Goal: Answer question/provide support: Share knowledge or assist other users

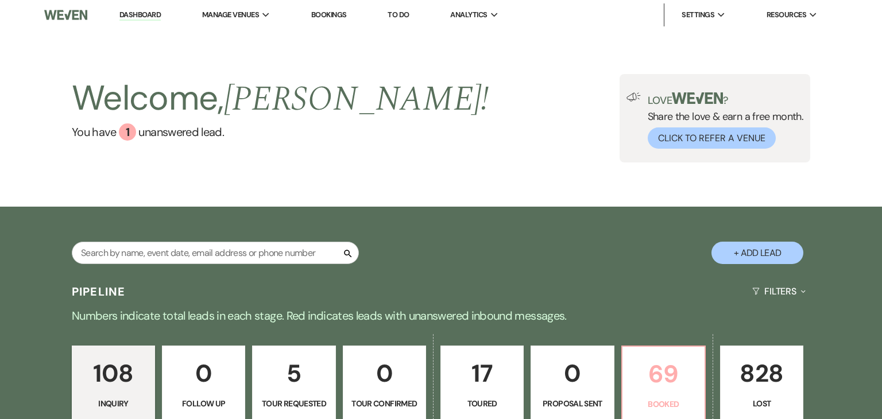
click at [662, 366] on p "69" at bounding box center [663, 374] width 68 height 38
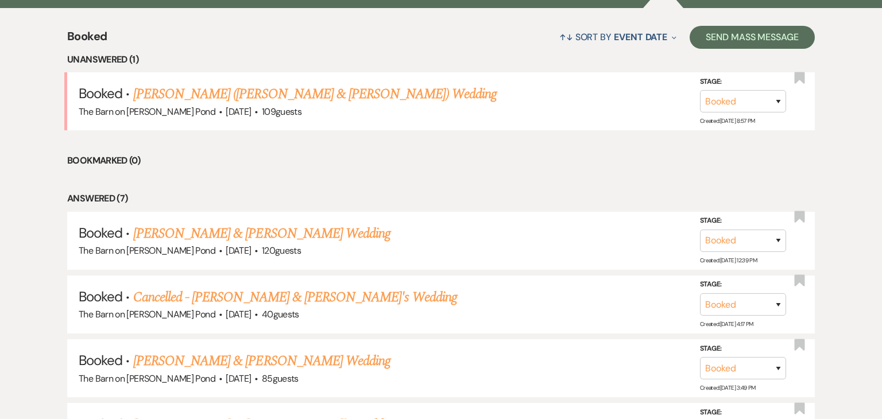
scroll to position [463, 0]
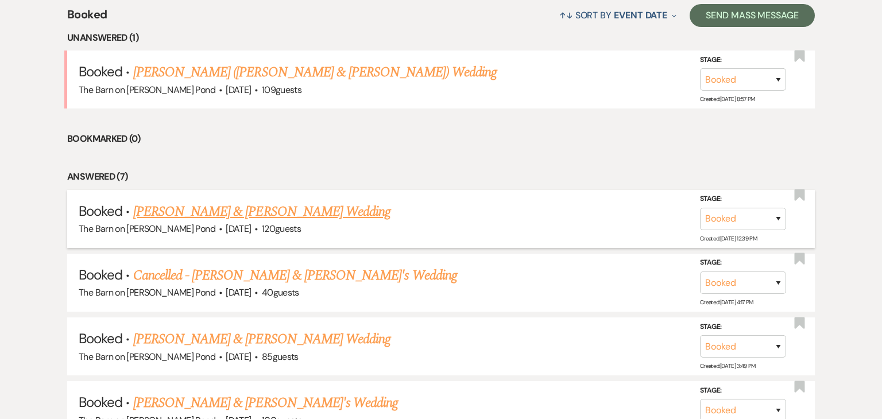
click at [344, 222] on div "The Barn on Benson’s Pond · Sep 20, 2025 · 120 guests" at bounding box center [441, 229] width 724 height 15
click at [342, 214] on link "[PERSON_NAME] & [PERSON_NAME] Wedding" at bounding box center [261, 211] width 257 height 21
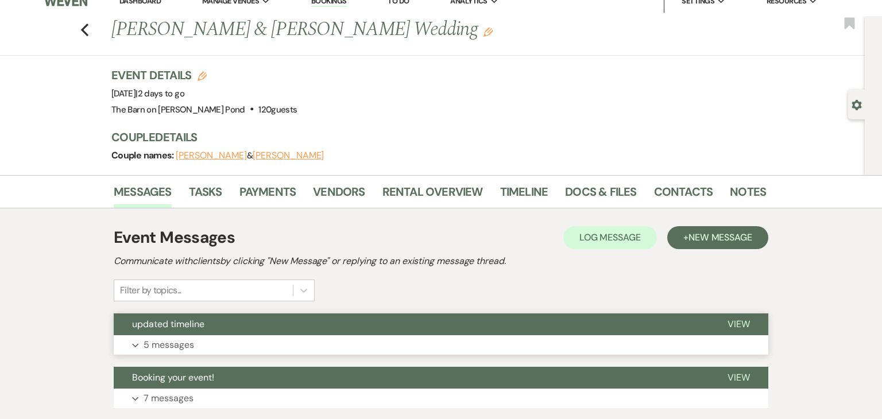
scroll to position [6, 0]
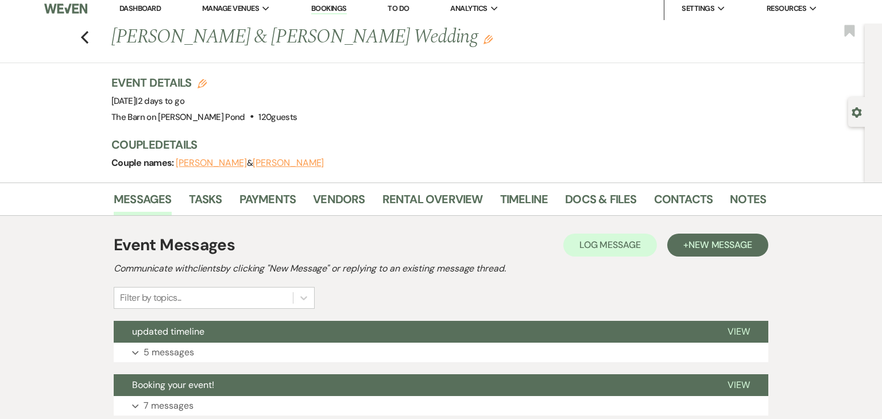
click at [91, 41] on div "Previous Anna Blumenthal & Alex Stuzhuk's Wedding Edit Bookmark" at bounding box center [429, 44] width 870 height 40
click at [85, 38] on icon "Previous" at bounding box center [84, 37] width 9 height 14
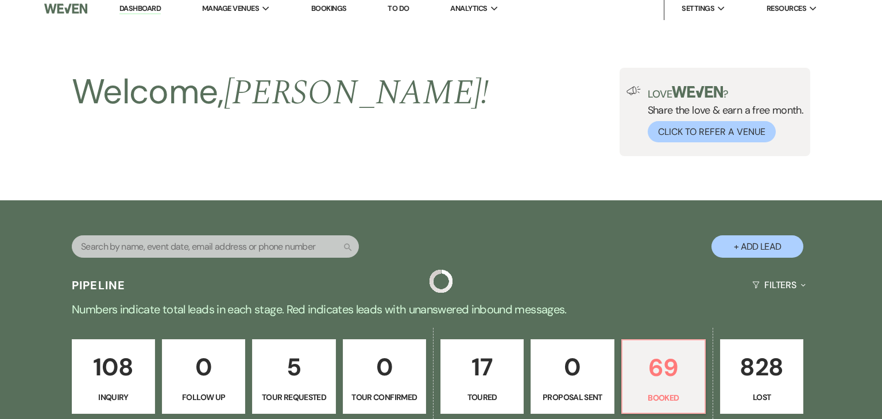
scroll to position [463, 0]
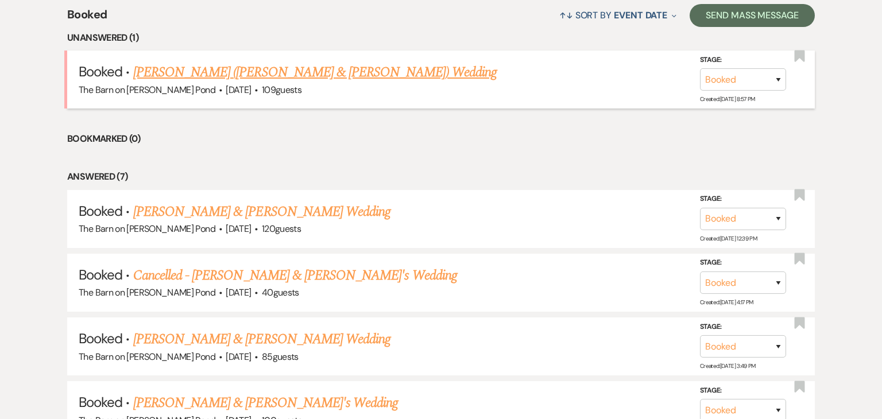
click at [255, 80] on link "[PERSON_NAME] ([PERSON_NAME] & [PERSON_NAME]) Wedding" at bounding box center [314, 72] width 363 height 21
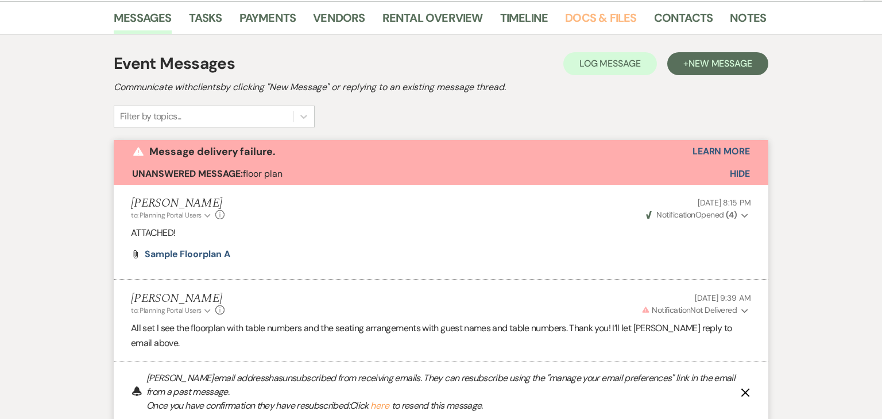
scroll to position [212, 0]
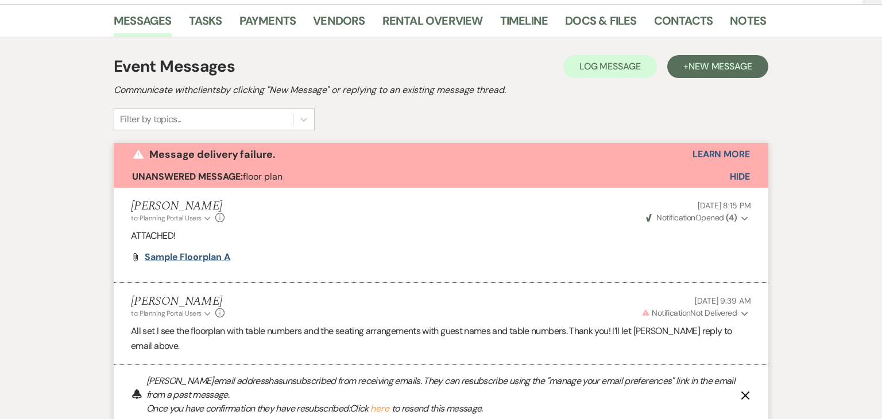
click at [201, 251] on span "sample floorplan A" at bounding box center [188, 257] width 86 height 12
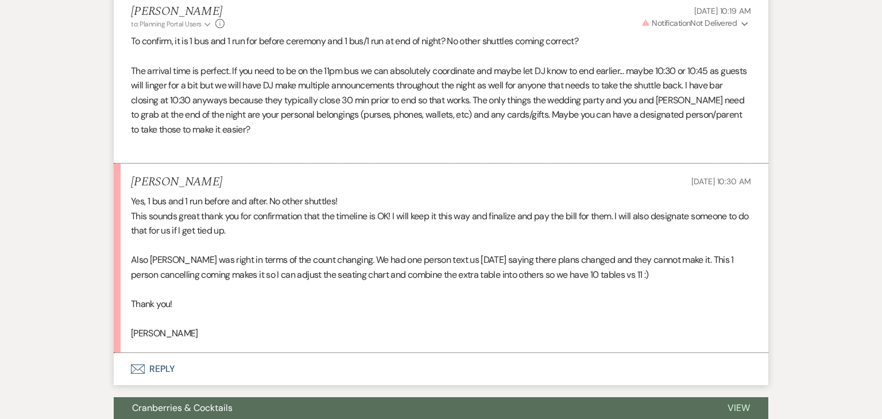
scroll to position [965, 0]
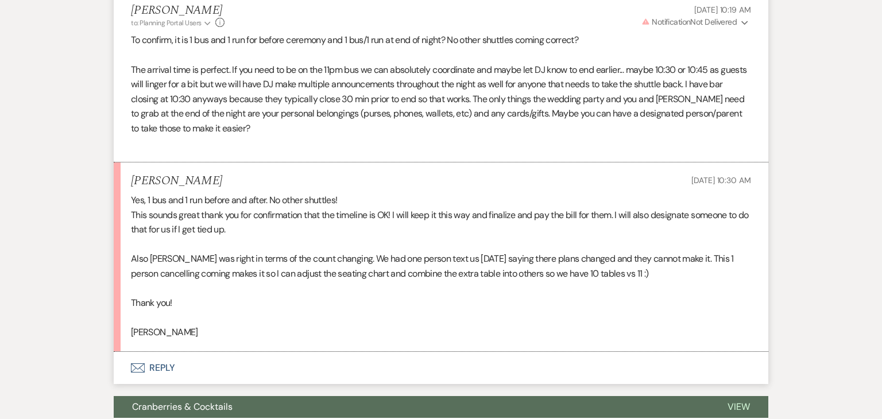
click at [200, 352] on button "Envelope Reply" at bounding box center [441, 368] width 654 height 32
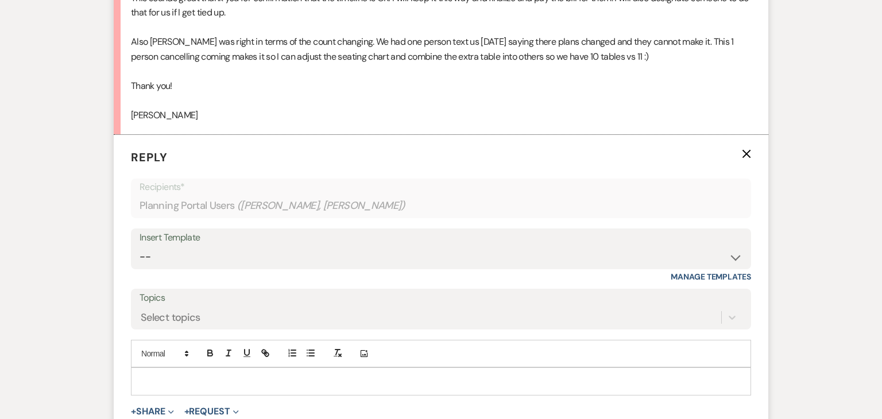
scroll to position [1198, 0]
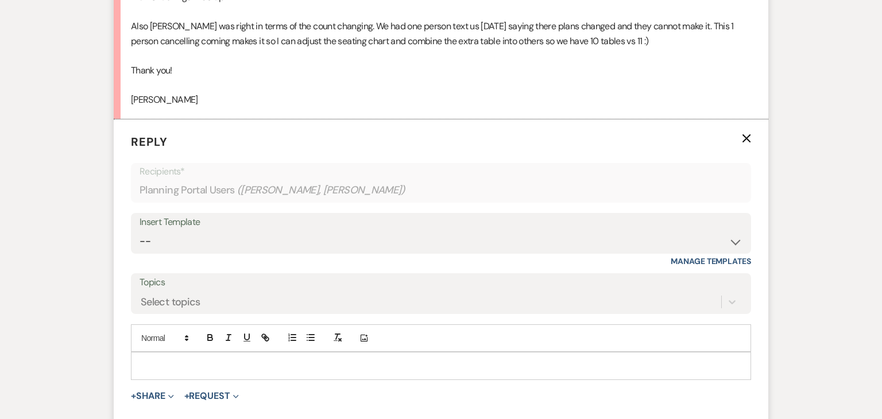
click at [283, 359] on p at bounding box center [441, 365] width 602 height 13
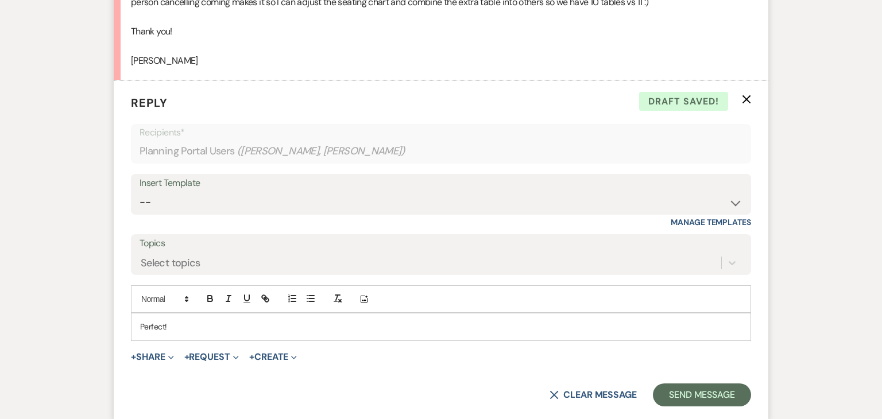
scroll to position [1240, 0]
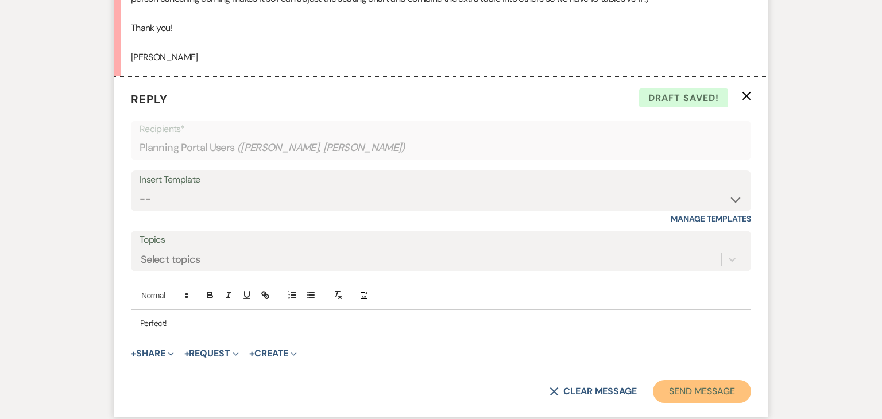
click at [696, 380] on button "Send Message" at bounding box center [702, 391] width 98 height 23
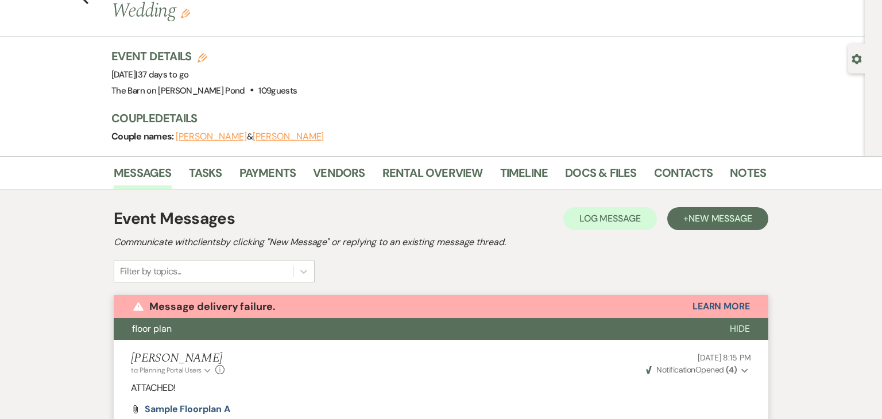
scroll to position [0, 0]
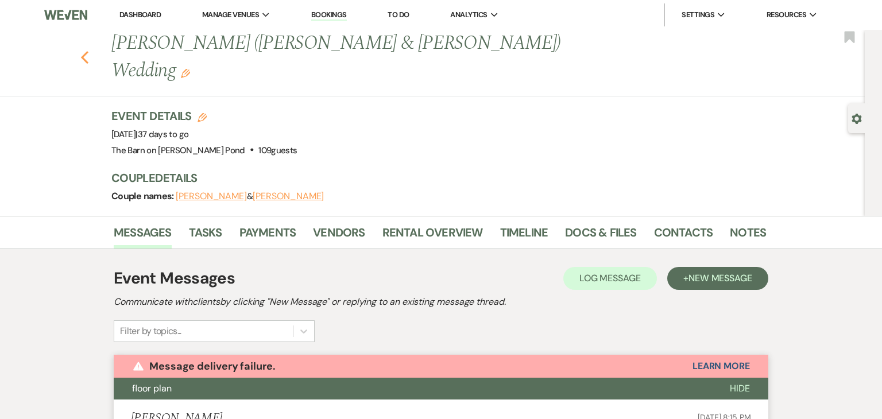
click at [85, 51] on use "button" at bounding box center [84, 57] width 7 height 13
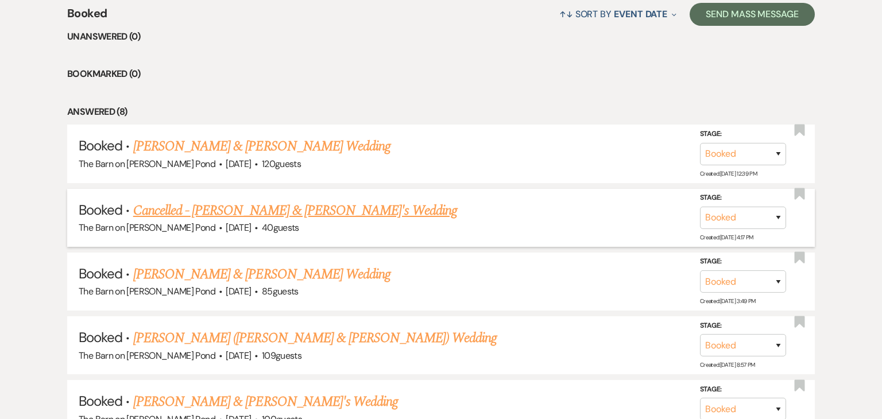
scroll to position [462, 0]
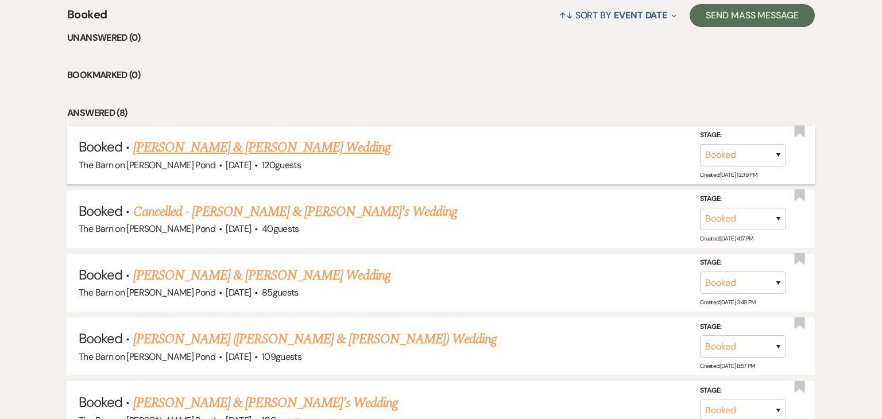
click at [224, 151] on link "[PERSON_NAME] & [PERSON_NAME] Wedding" at bounding box center [261, 147] width 257 height 21
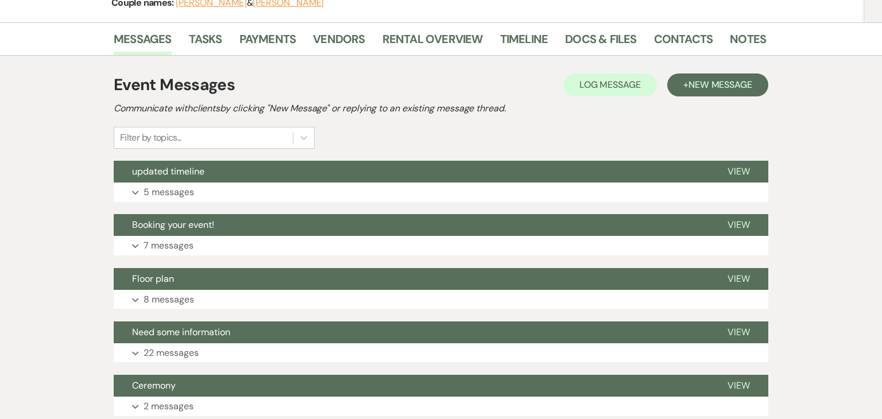
scroll to position [179, 0]
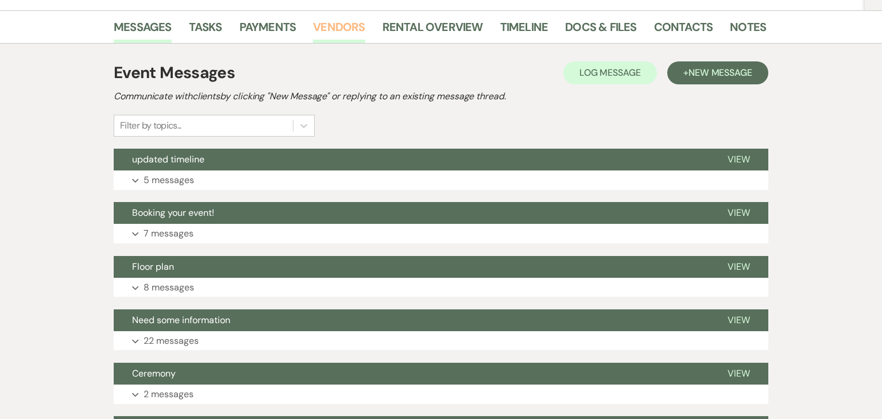
click at [348, 28] on link "Vendors" at bounding box center [339, 30] width 52 height 25
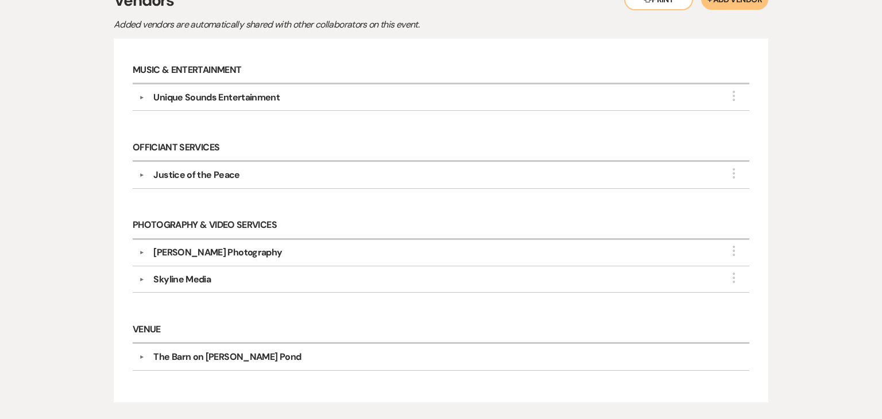
scroll to position [247, 0]
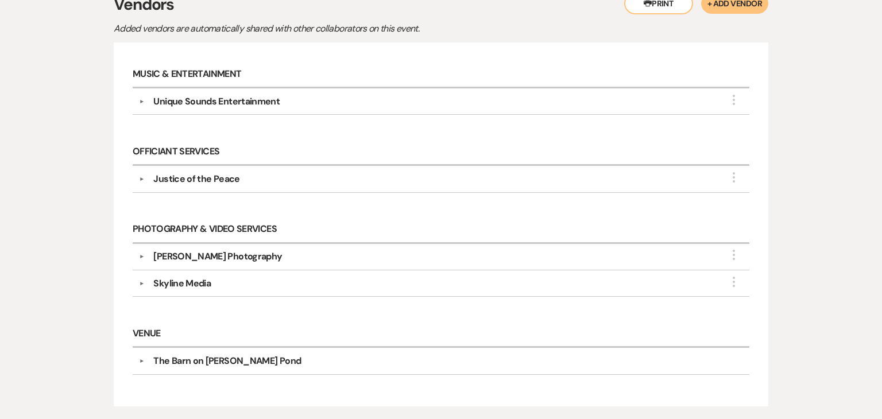
click at [351, 280] on div "Skyline Media" at bounding box center [443, 284] width 599 height 14
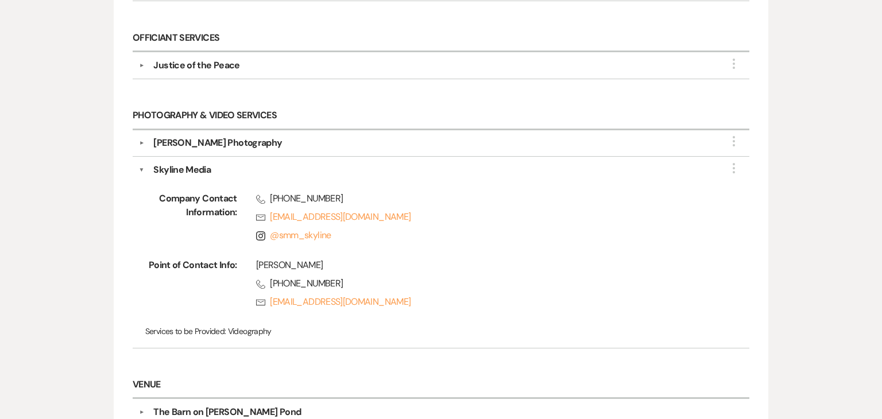
scroll to position [364, 0]
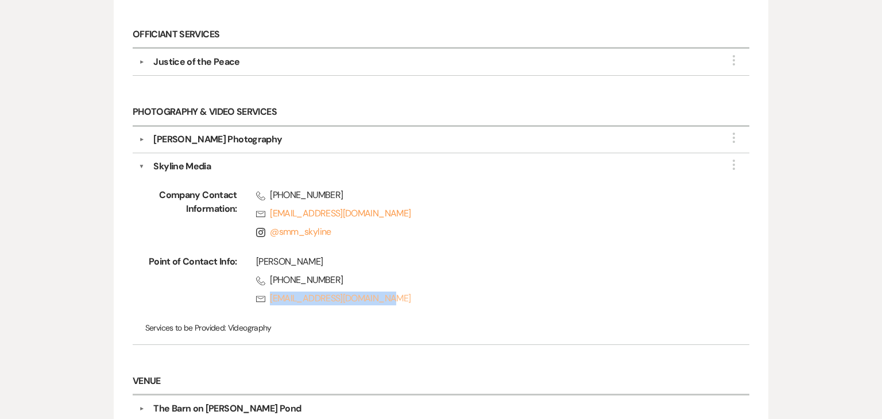
drag, startPoint x: 391, startPoint y: 306, endPoint x: 269, endPoint y: 294, distance: 122.3
click at [269, 294] on div "Andrew Phone (413) 435-6379 Rsvp skyline.smm.usa@gmail.com" at bounding box center [475, 282] width 476 height 55
copy link "skyline.smm.usa@gmail.com"
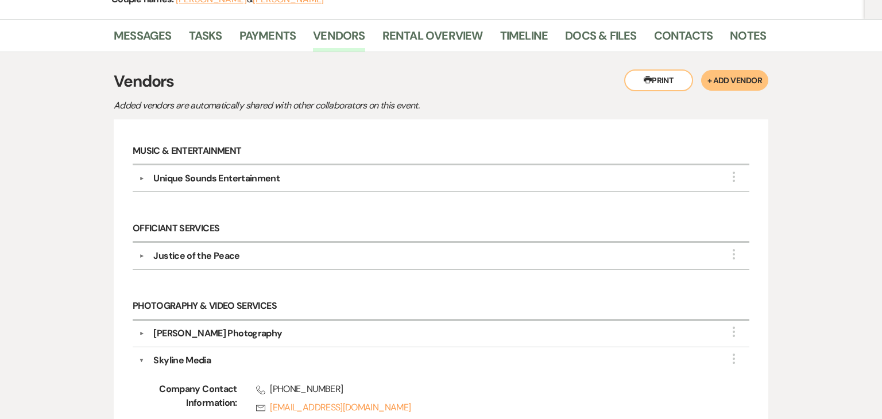
scroll to position [169, 0]
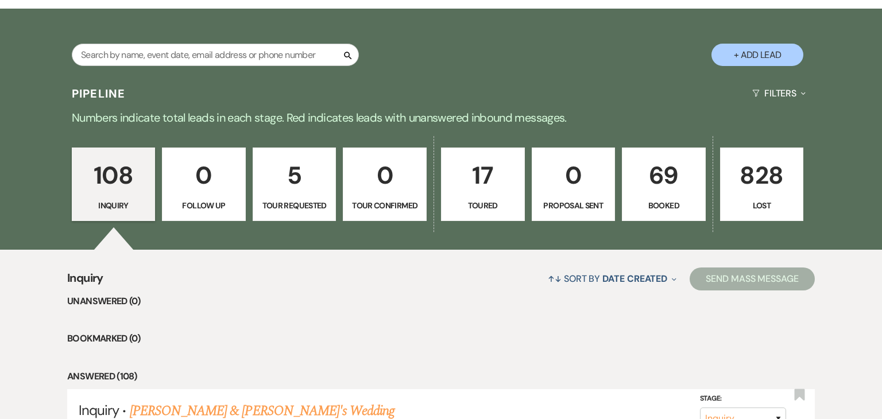
click at [669, 206] on p "Booked" at bounding box center [663, 205] width 69 height 13
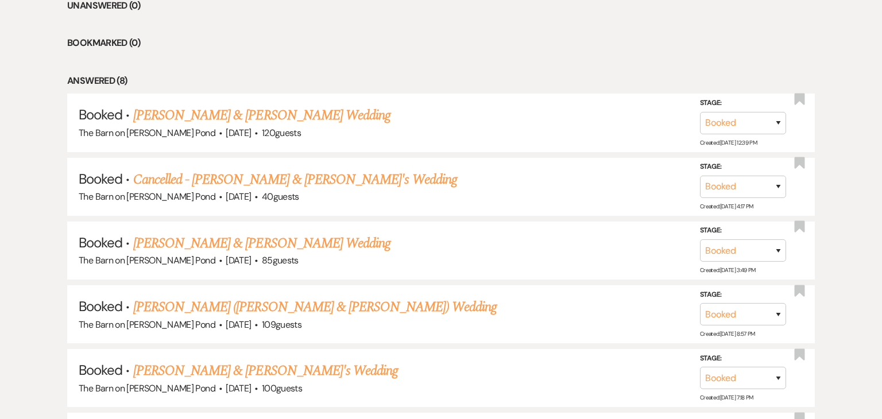
scroll to position [502, 0]
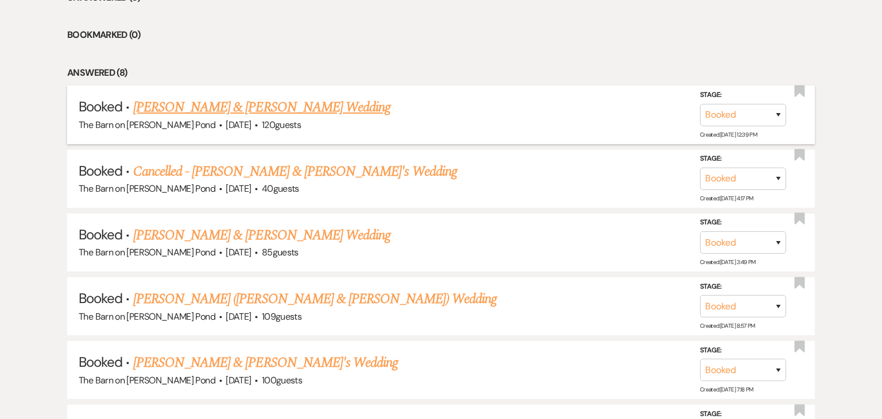
click at [245, 107] on link "[PERSON_NAME] & [PERSON_NAME] Wedding" at bounding box center [261, 107] width 257 height 21
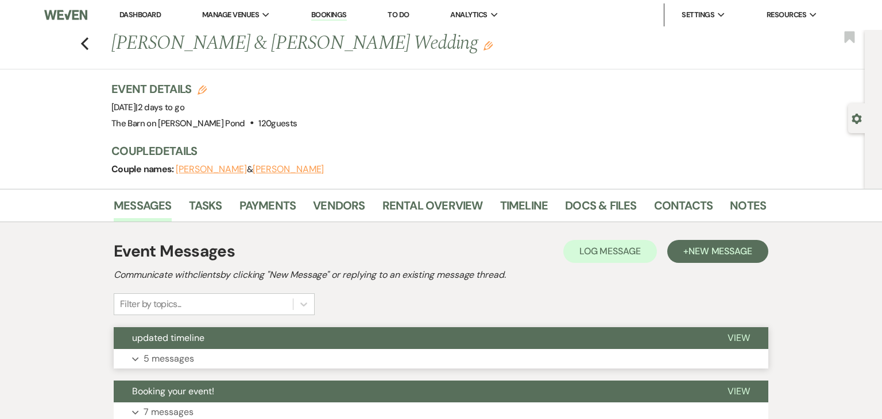
click at [405, 334] on button "updated timeline" at bounding box center [411, 338] width 595 height 22
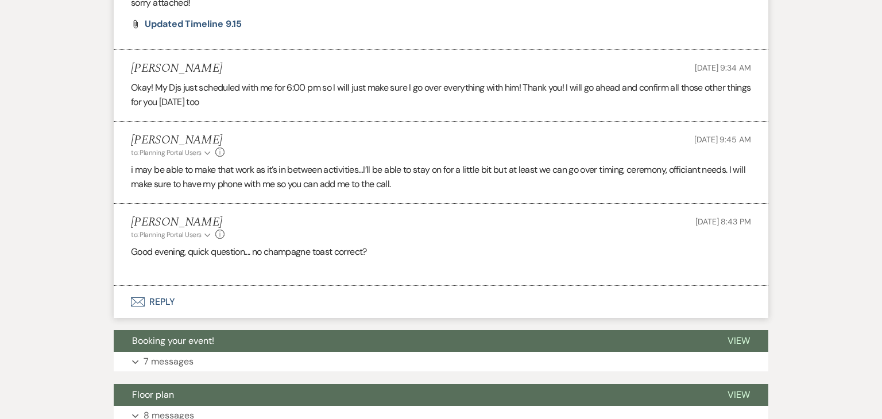
scroll to position [491, 0]
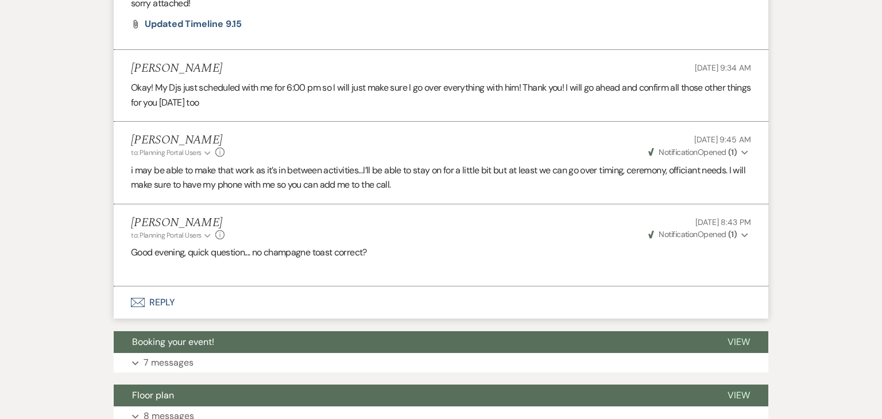
click at [692, 234] on span "Notification" at bounding box center [677, 234] width 38 height 10
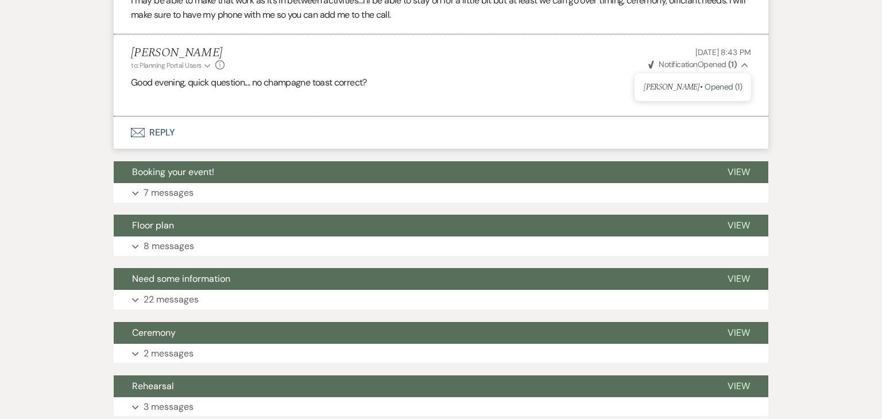
scroll to position [665, 0]
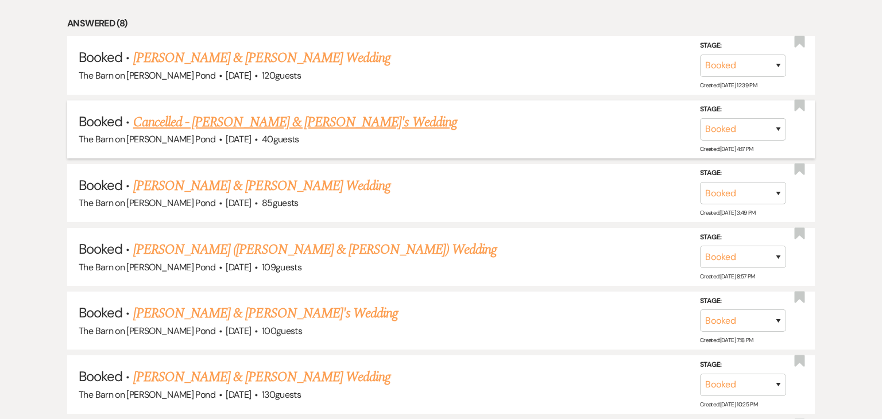
scroll to position [557, 0]
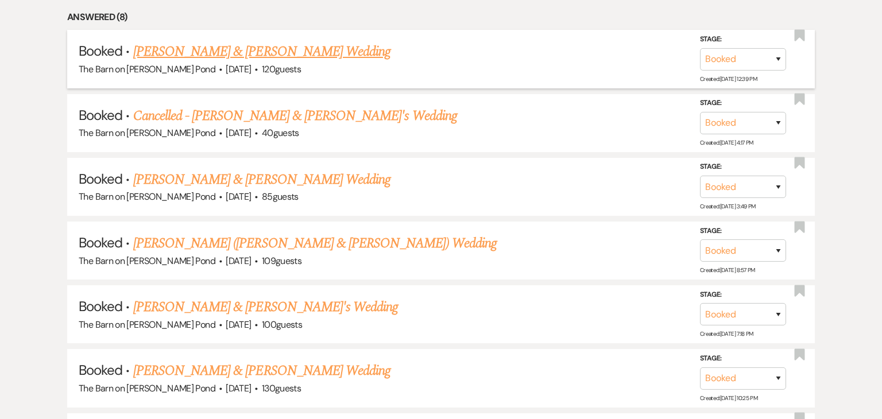
click at [188, 53] on link "[PERSON_NAME] & [PERSON_NAME] Wedding" at bounding box center [261, 51] width 257 height 21
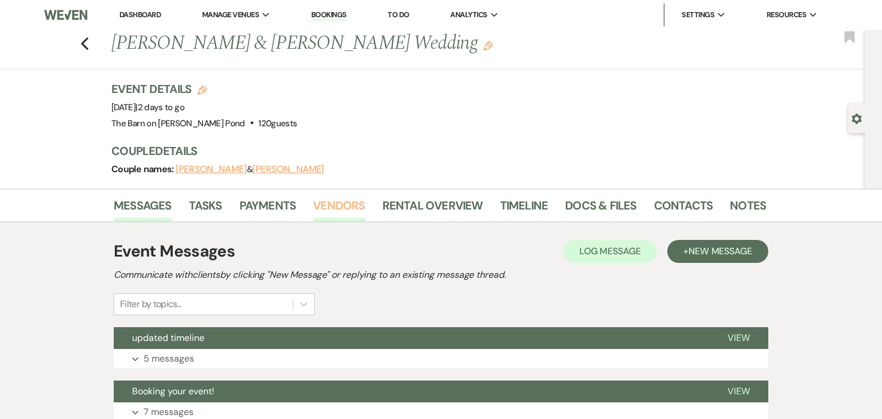
click at [332, 203] on link "Vendors" at bounding box center [339, 208] width 52 height 25
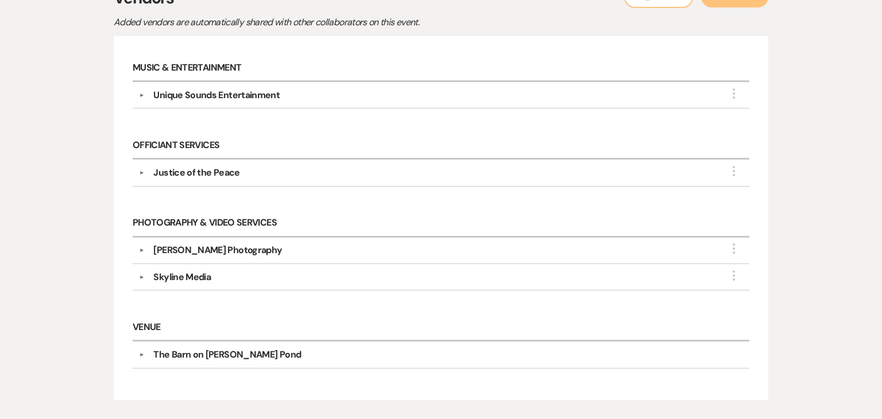
scroll to position [259, 0]
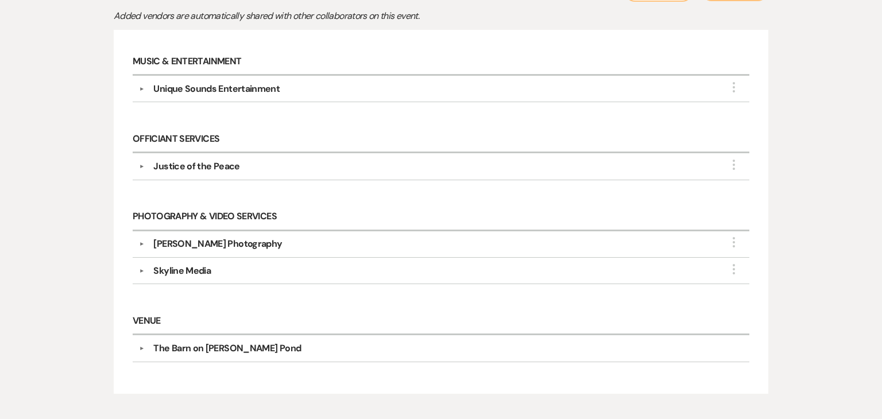
click at [226, 273] on div "Skyline Media" at bounding box center [443, 271] width 599 height 14
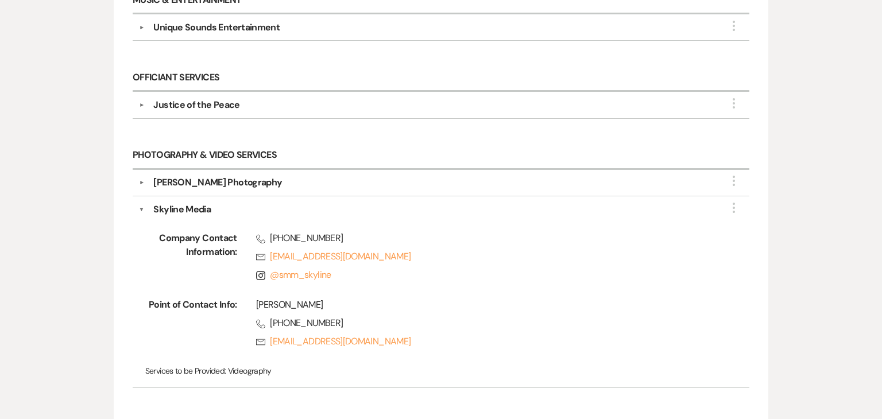
scroll to position [319, 0]
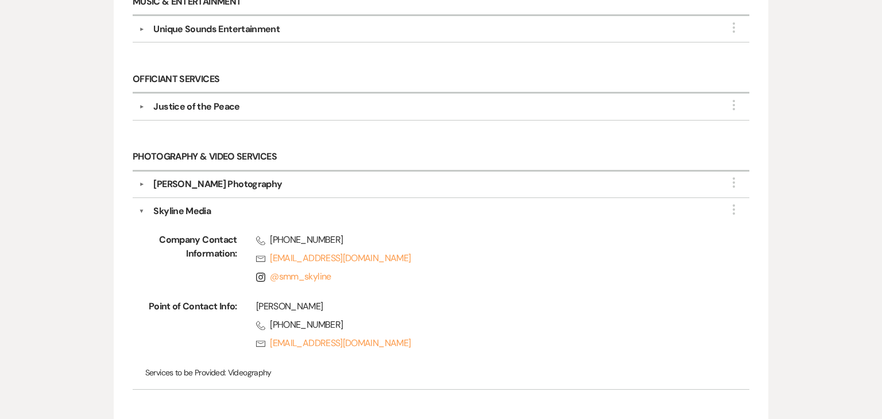
click at [435, 187] on div "Aren Paradis Photography" at bounding box center [443, 184] width 599 height 14
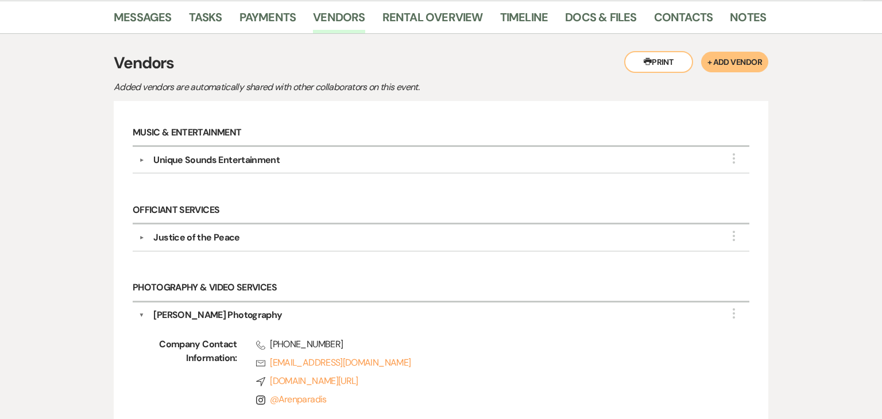
scroll to position [184, 0]
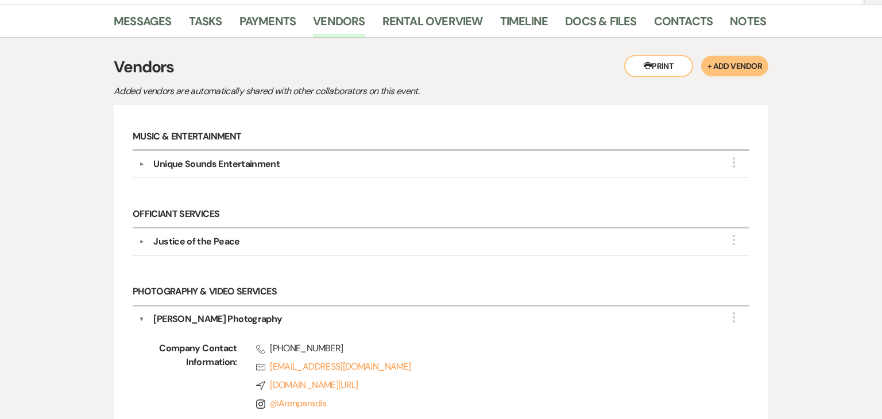
click at [424, 166] on div "Unique Sounds Entertainment" at bounding box center [443, 164] width 599 height 14
